Goal: Transaction & Acquisition: Purchase product/service

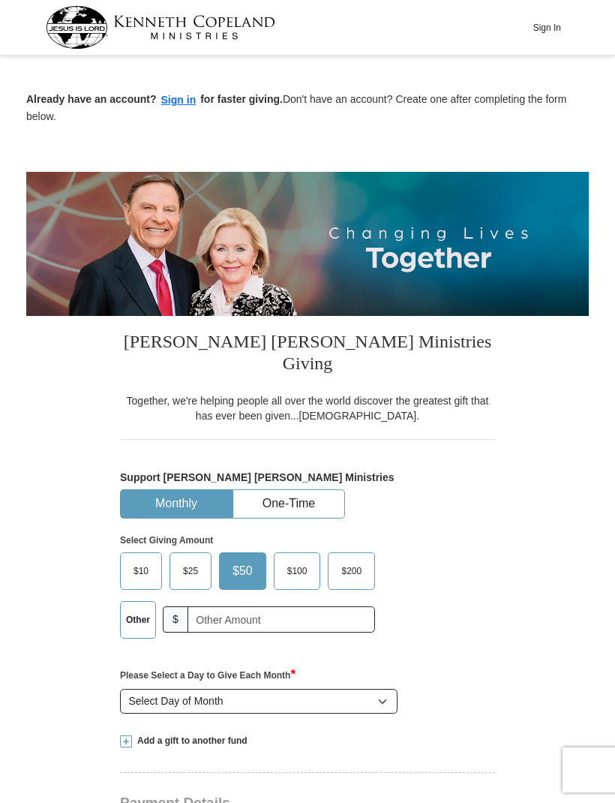
click at [190, 560] on span "$25" at bounding box center [191, 571] width 30 height 23
click at [0, 0] on input "$25" at bounding box center [0, 0] width 0 height 0
click at [311, 490] on button "One-Time" at bounding box center [288, 504] width 111 height 28
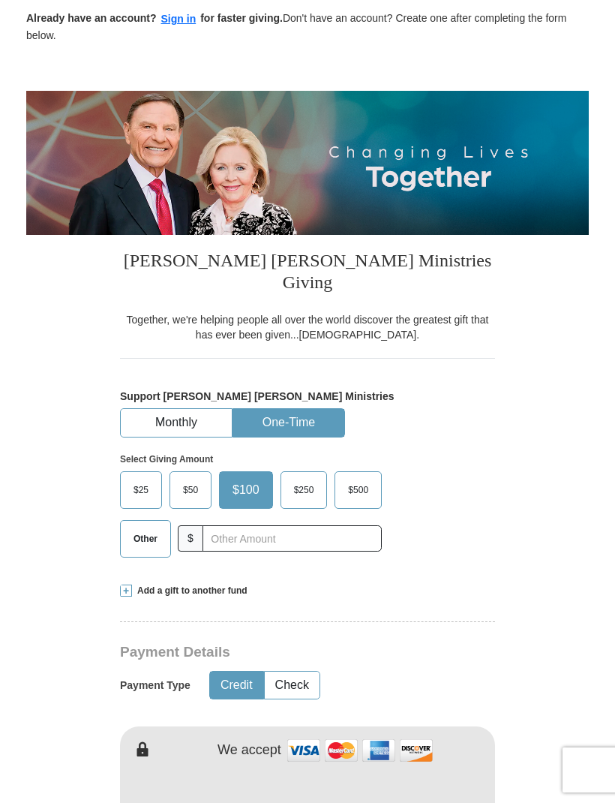
scroll to position [124, 0]
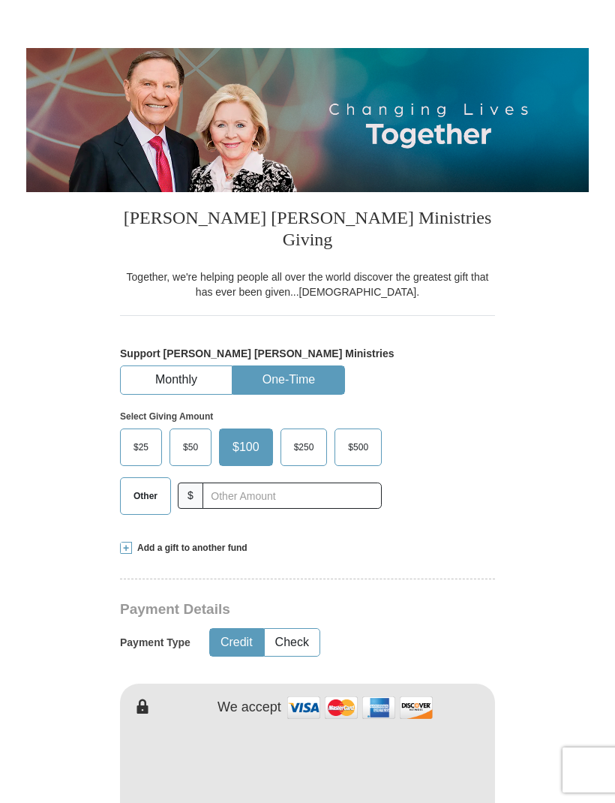
click at [146, 436] on span "$25" at bounding box center [141, 447] width 30 height 23
click at [0, 0] on input "$25" at bounding box center [0, 0] width 0 height 0
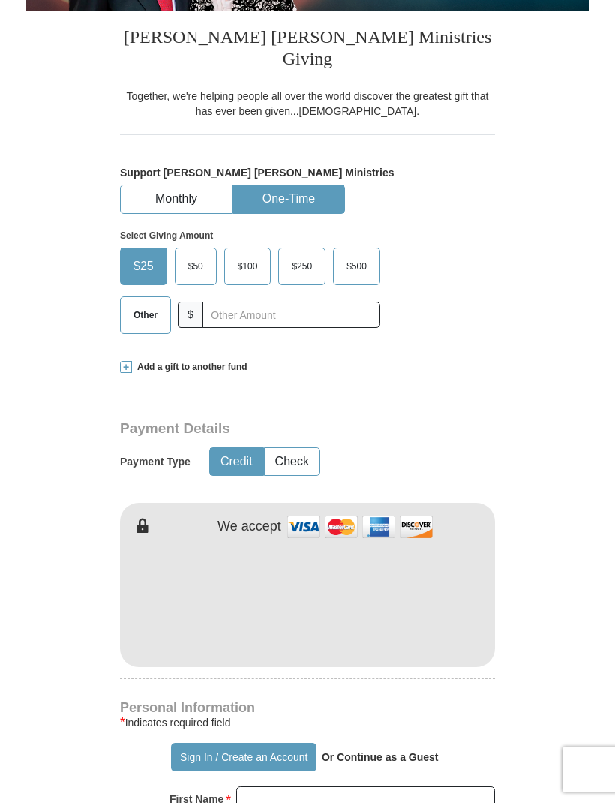
scroll to position [305, 0]
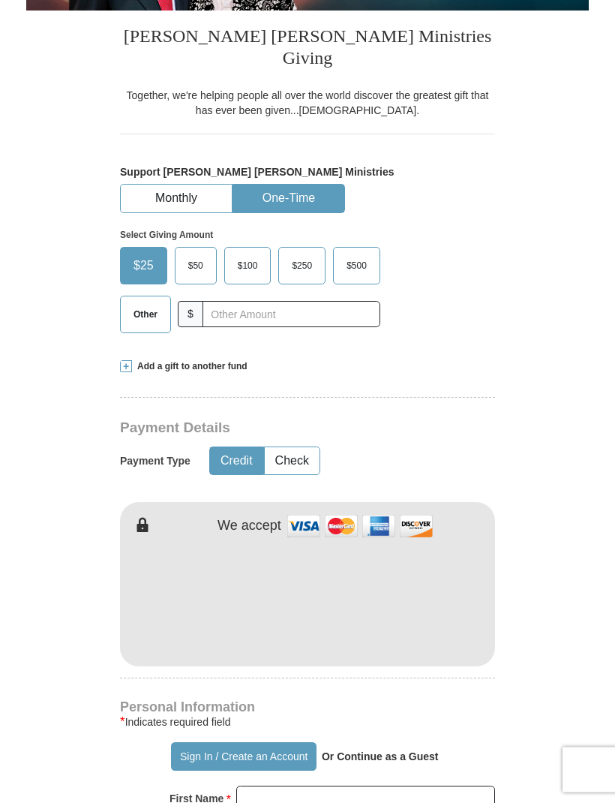
click at [128, 361] on span at bounding box center [126, 367] width 12 height 12
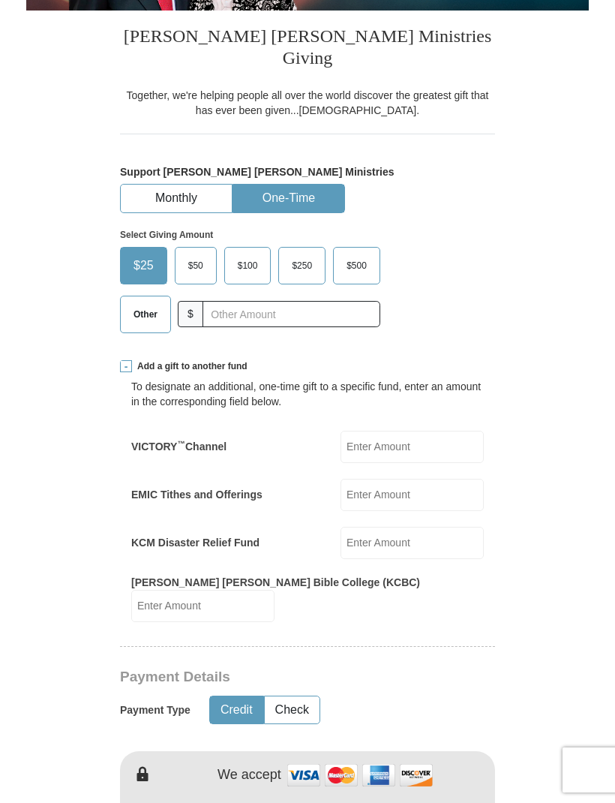
click at [125, 360] on span at bounding box center [126, 366] width 12 height 12
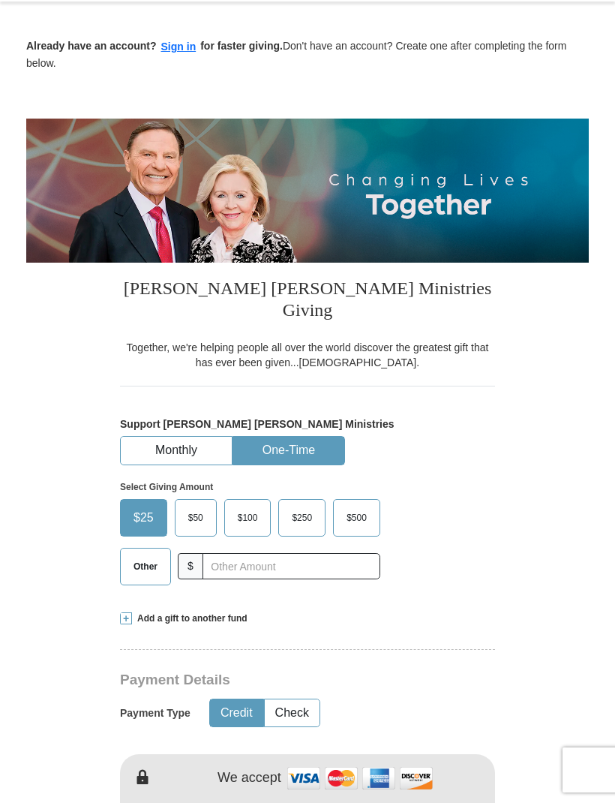
scroll to position [0, 0]
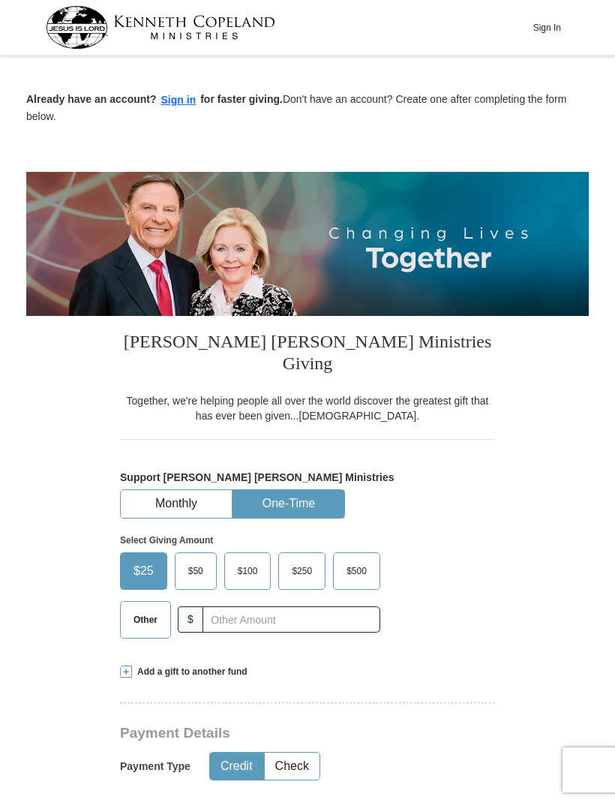
click at [544, 27] on button "Sign In" at bounding box center [547, 27] width 45 height 23
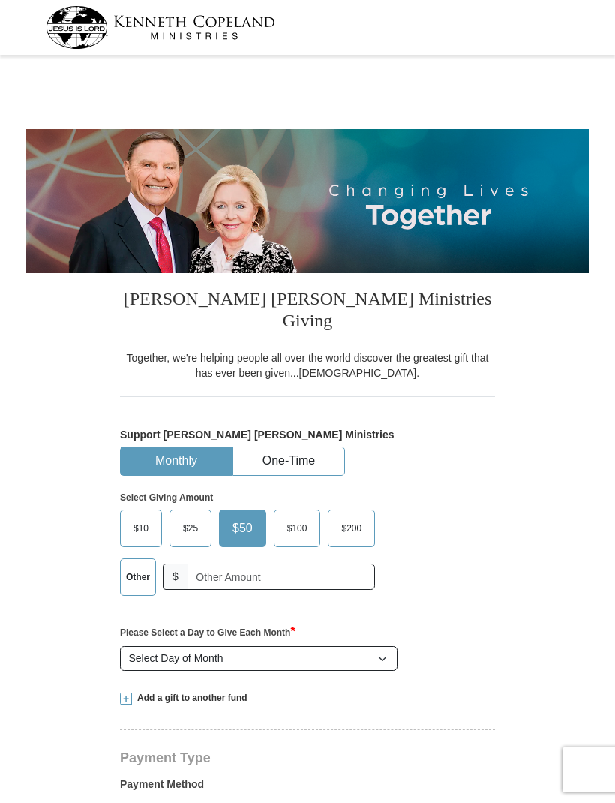
select select "VA"
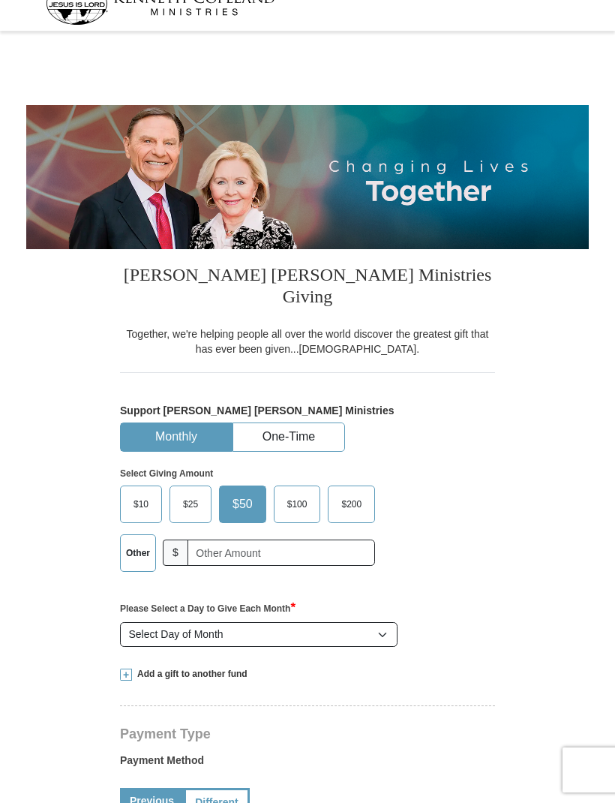
scroll to position [8, 0]
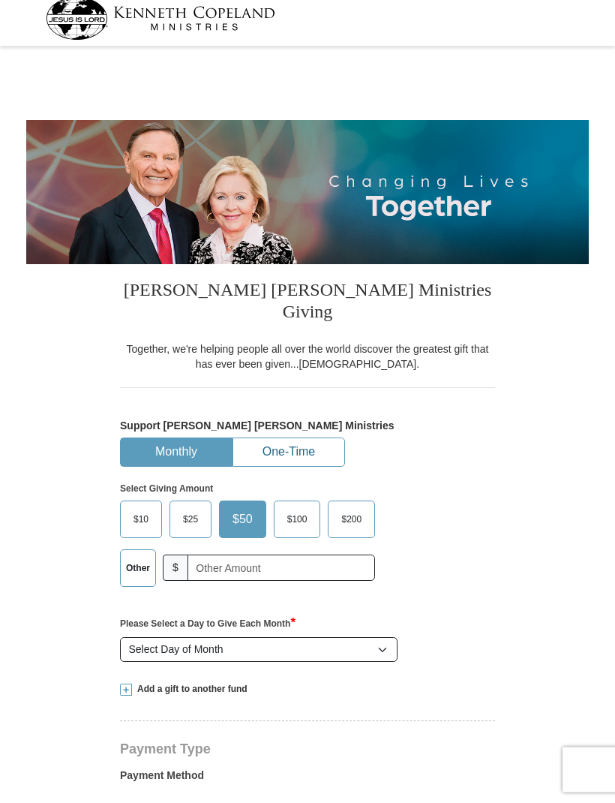
click at [316, 439] on button "One-Time" at bounding box center [288, 453] width 111 height 28
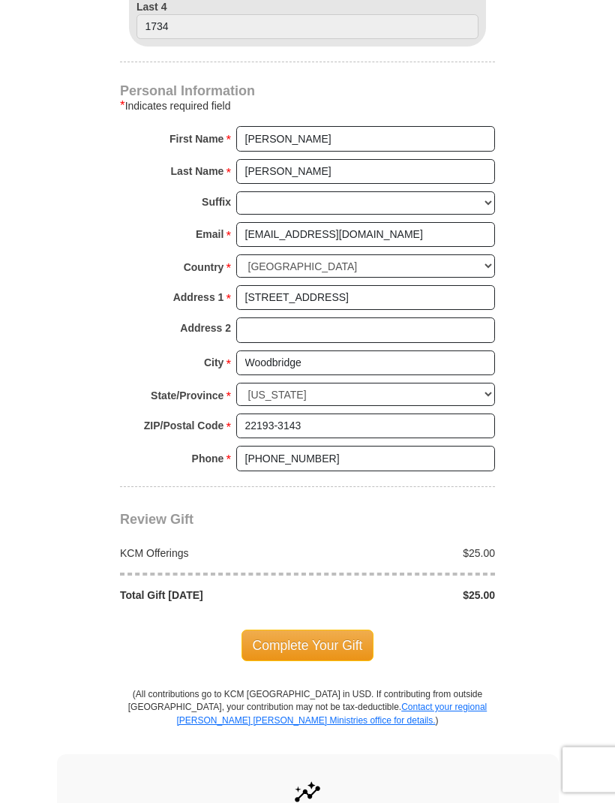
scroll to position [932, 0]
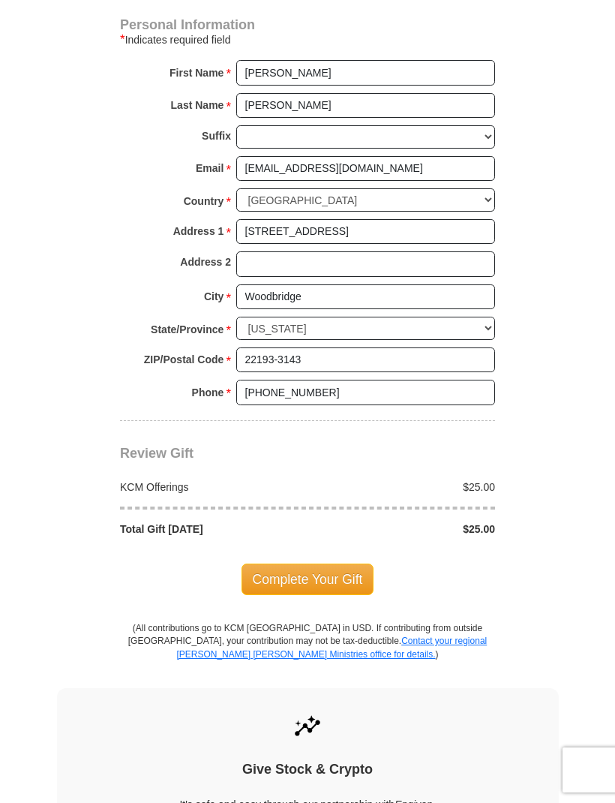
click at [344, 564] on span "Complete Your Gift" at bounding box center [308, 580] width 133 height 32
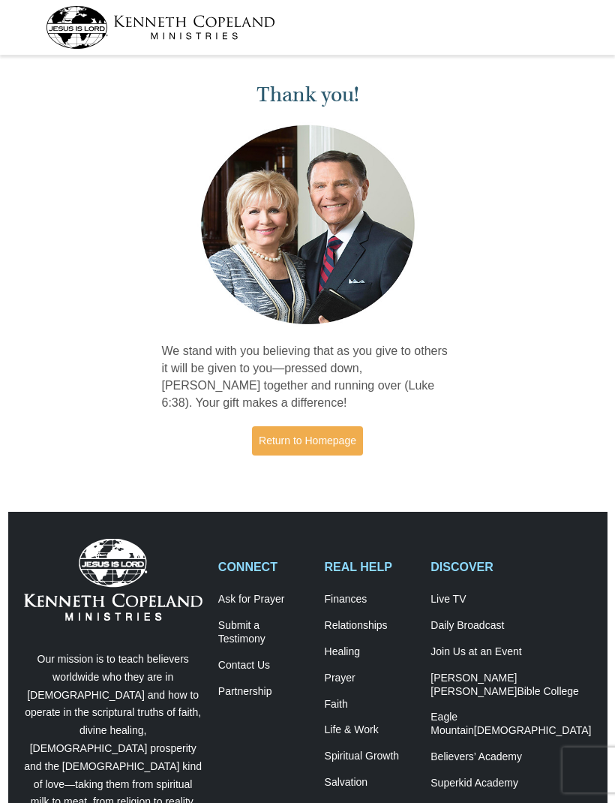
click at [325, 444] on link "Return to Homepage" at bounding box center [307, 440] width 111 height 29
